Goal: Navigation & Orientation: Find specific page/section

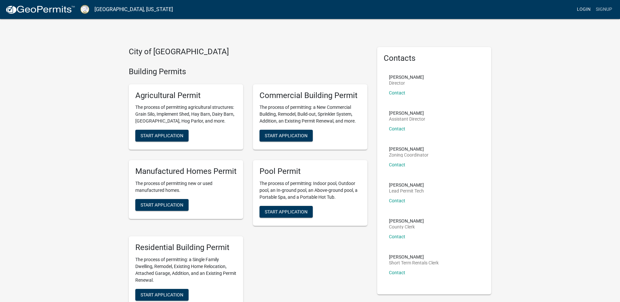
click at [583, 10] on link "Login" at bounding box center [583, 9] width 19 height 12
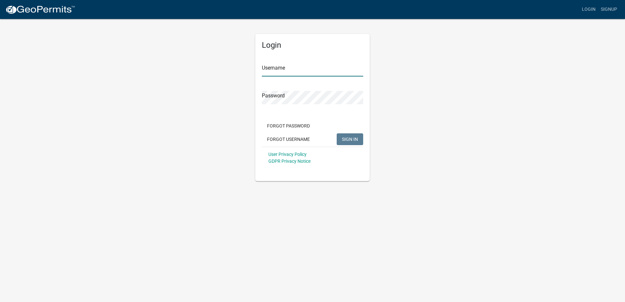
click at [293, 71] on input "Username" at bounding box center [312, 69] width 101 height 13
type input "GASmith102HFO"
click at [346, 140] on span "SIGN IN" at bounding box center [350, 138] width 16 height 5
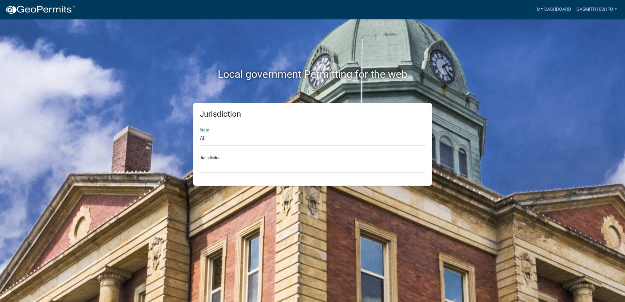
click at [203, 139] on select "All [US_STATE] [US_STATE] [US_STATE] [US_STATE] [US_STATE] [US_STATE] [US_STATE…" at bounding box center [313, 138] width 226 height 13
select select "[US_STATE]"
click at [200, 132] on select "All [US_STATE] [US_STATE] [US_STATE] [US_STATE] [US_STATE] [US_STATE] [US_STATE…" at bounding box center [313, 138] width 226 height 13
click at [208, 158] on div "Jurisdiction [GEOGRAPHIC_DATA], [US_STATE][PERSON_NAME][GEOGRAPHIC_DATA], [US_S…" at bounding box center [313, 162] width 226 height 23
click at [226, 170] on select "[GEOGRAPHIC_DATA], [US_STATE][PERSON_NAME][GEOGRAPHIC_DATA], [US_STATE][PERSON_…" at bounding box center [313, 166] width 226 height 13
